Goal: Transaction & Acquisition: Purchase product/service

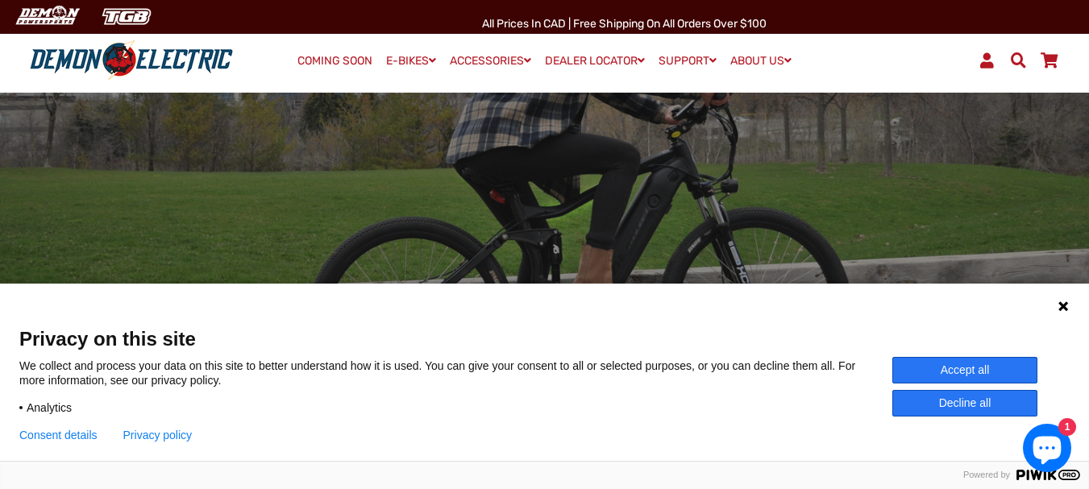
scroll to position [161, 0]
click at [954, 406] on button "Decline all" at bounding box center [964, 403] width 145 height 27
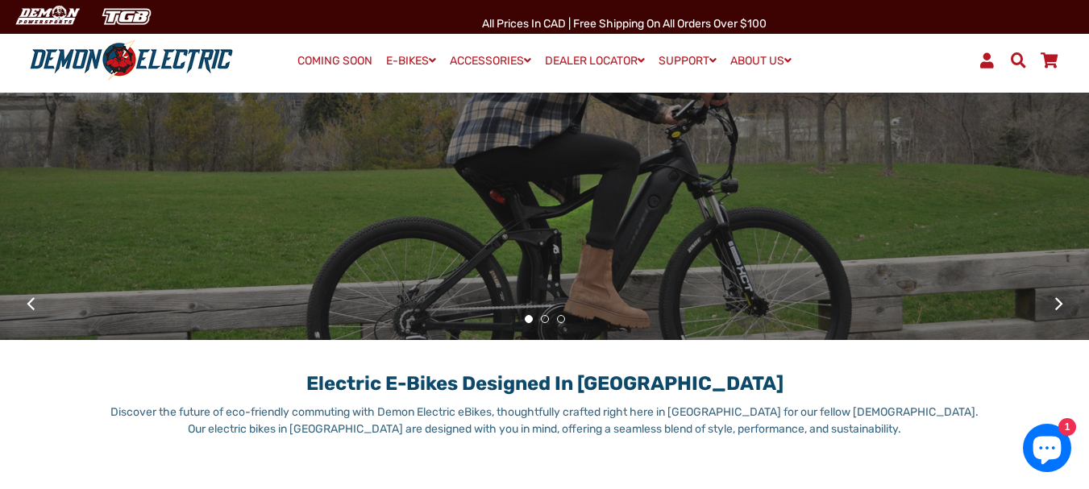
drag, startPoint x: 748, startPoint y: 245, endPoint x: 90, endPoint y: 177, distance: 661.2
click at [87, 179] on div at bounding box center [544, 168] width 1089 height 154
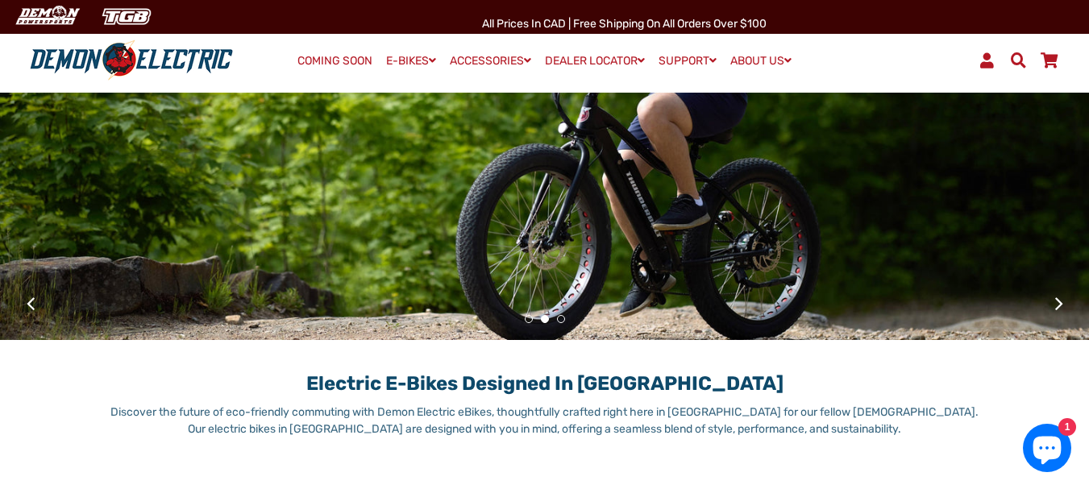
drag, startPoint x: 771, startPoint y: 254, endPoint x: 496, endPoint y: 222, distance: 276.8
click at [522, 225] on div at bounding box center [544, 168] width 1089 height 409
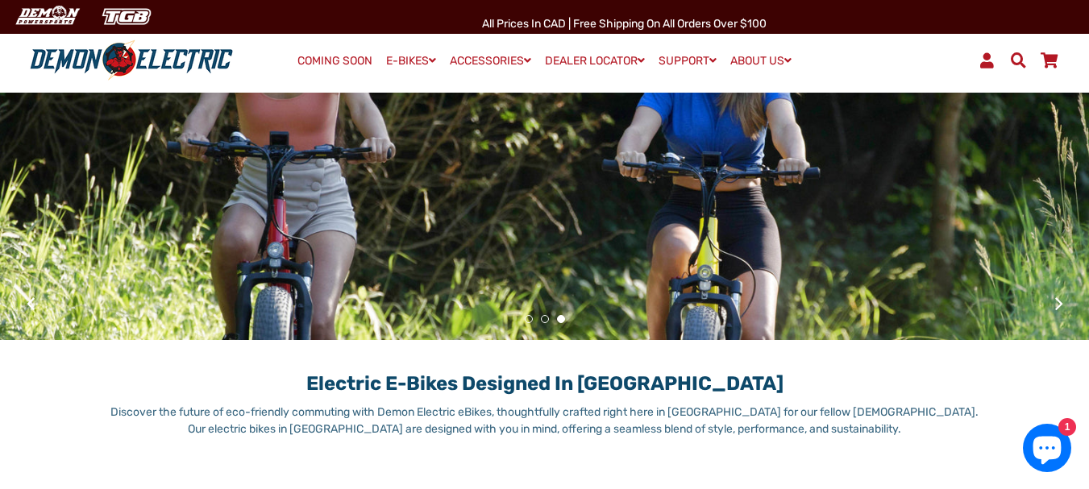
drag, startPoint x: 833, startPoint y: 183, endPoint x: 567, endPoint y: 176, distance: 266.1
click at [573, 177] on div at bounding box center [544, 168] width 927 height 98
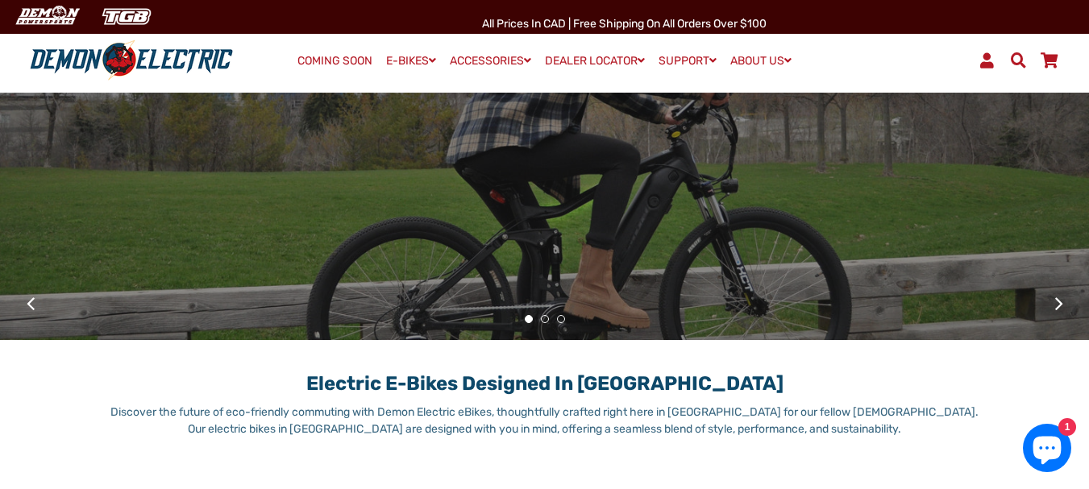
drag, startPoint x: 709, startPoint y: 190, endPoint x: 385, endPoint y: 146, distance: 327.1
click at [385, 146] on div at bounding box center [544, 168] width 927 height 98
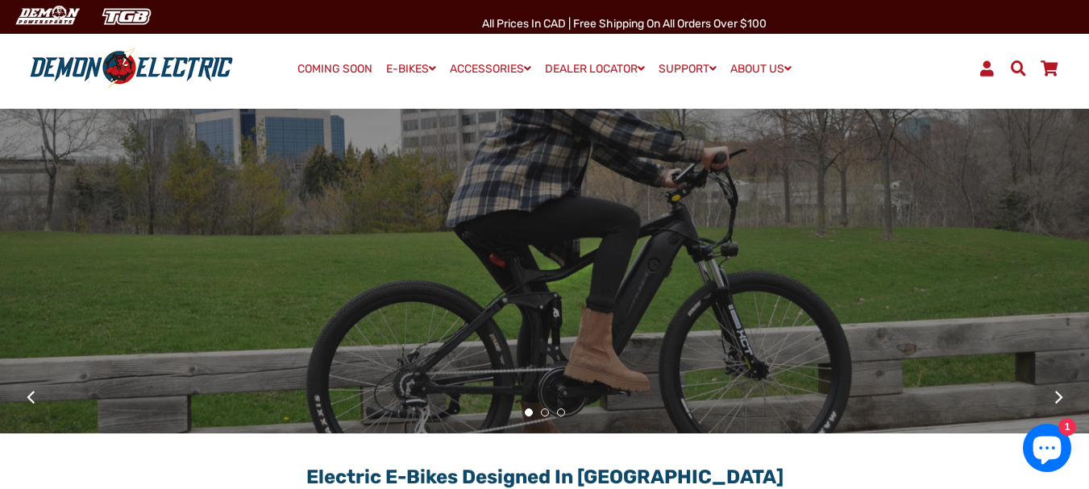
scroll to position [0, 0]
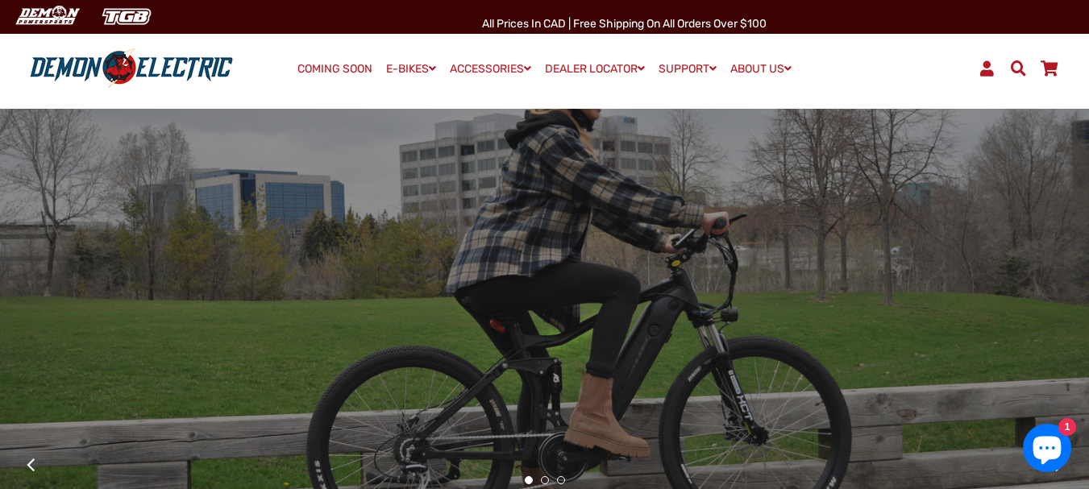
click at [321, 65] on link "COMING SOON" at bounding box center [335, 69] width 86 height 23
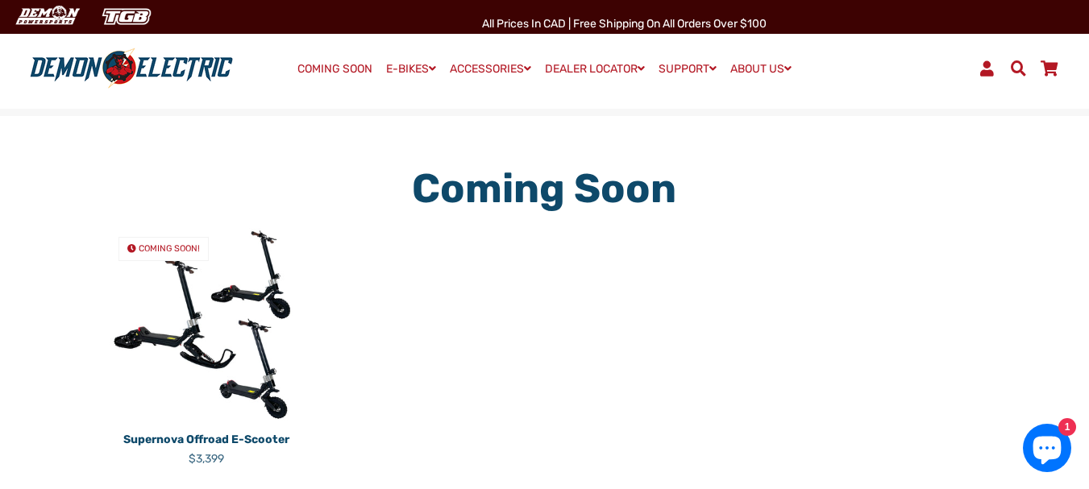
click at [202, 319] on img at bounding box center [207, 325] width 202 height 202
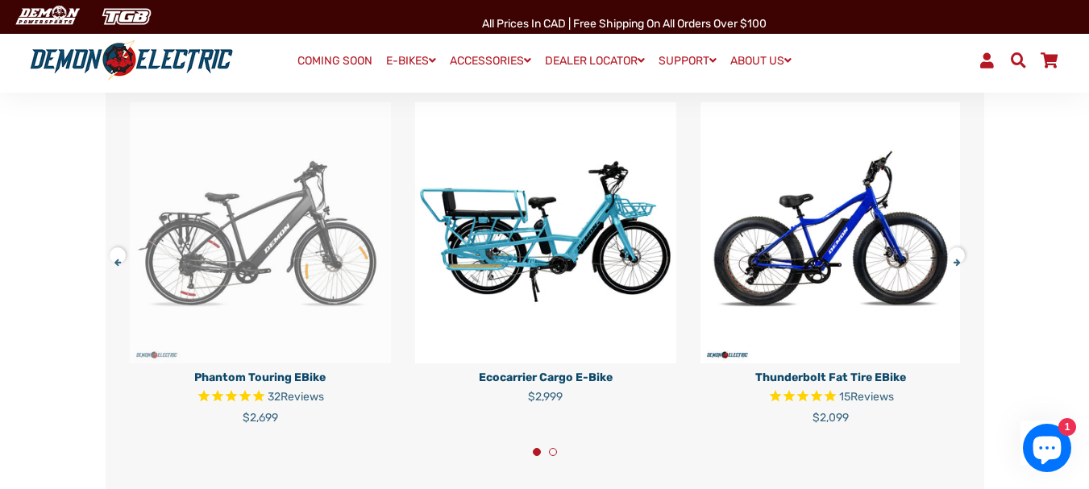
scroll to position [2983, 0]
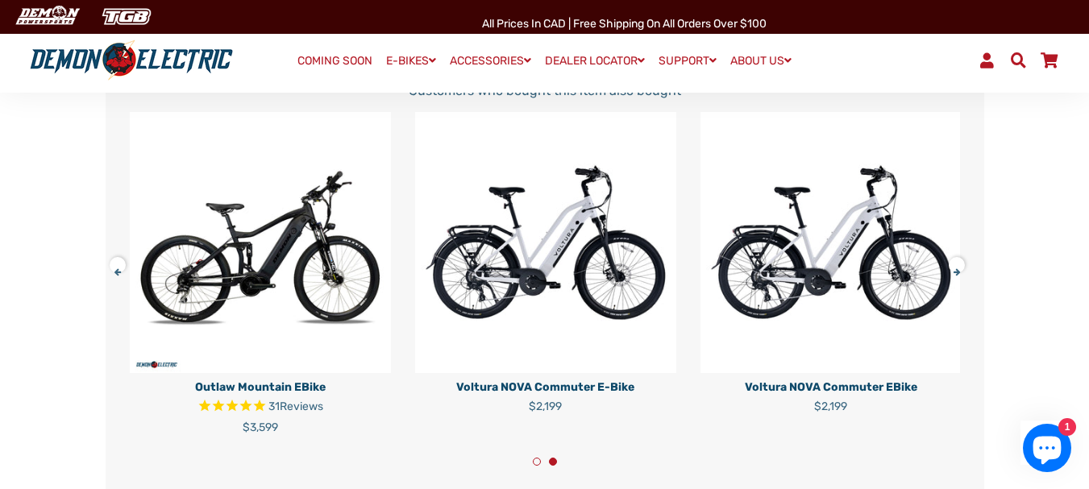
drag, startPoint x: 864, startPoint y: 240, endPoint x: 55, endPoint y: 222, distance: 809.5
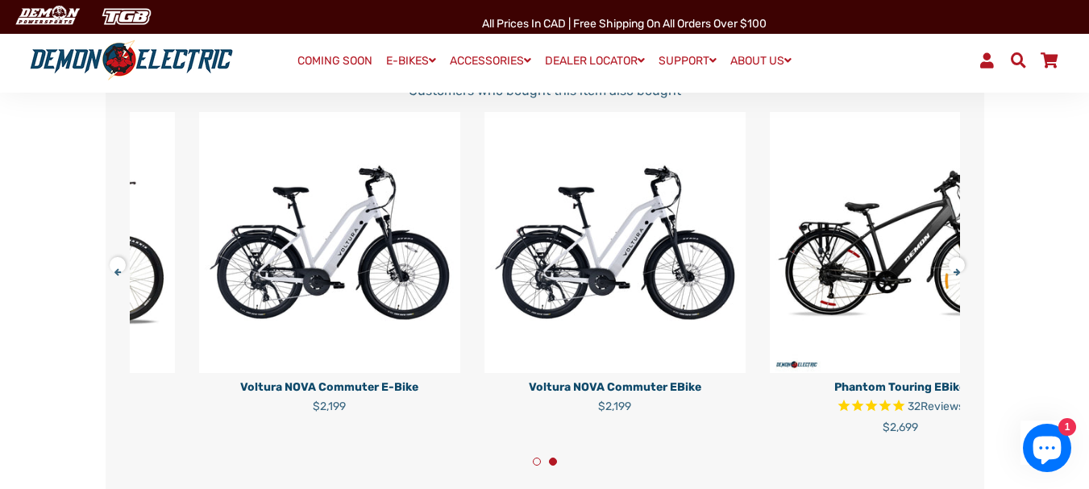
drag, startPoint x: 677, startPoint y: 258, endPoint x: 204, endPoint y: 251, distance: 473.2
click at [484, 251] on img at bounding box center [614, 242] width 261 height 261
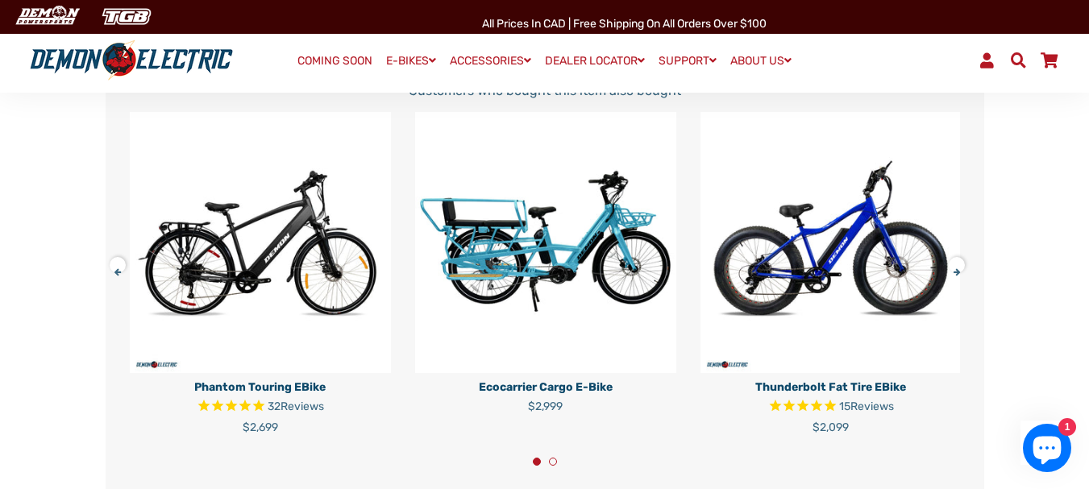
drag, startPoint x: 786, startPoint y: 231, endPoint x: 57, endPoint y: 209, distance: 729.0
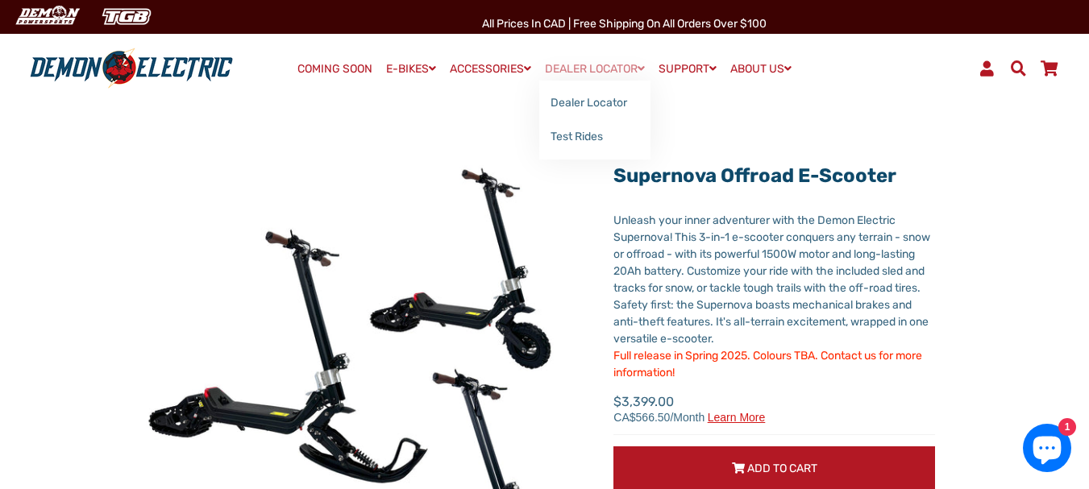
scroll to position [0, 0]
